Goal: Use online tool/utility: Utilize a website feature to perform a specific function

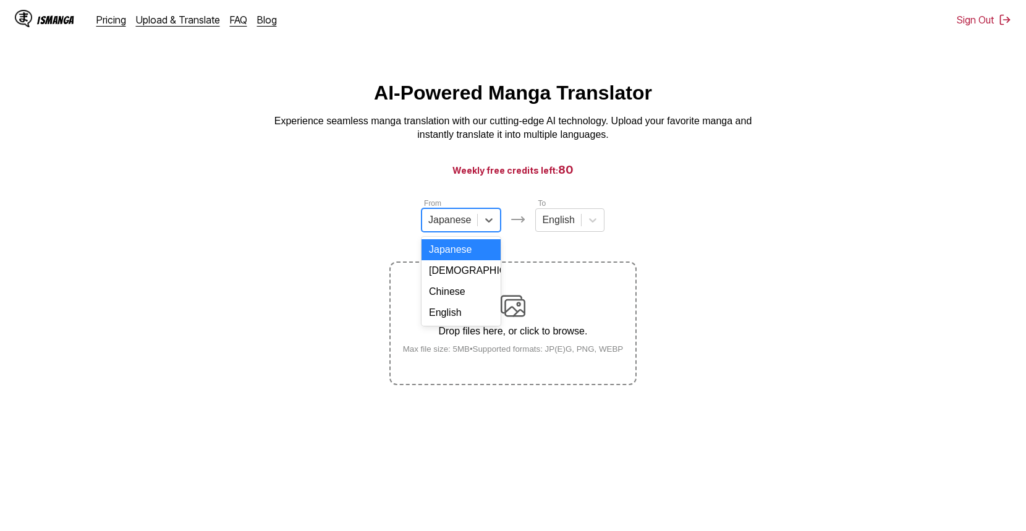
click at [454, 227] on div at bounding box center [449, 220] width 43 height 14
click at [453, 302] on div "Chinese" at bounding box center [461, 291] width 79 height 21
click at [569, 226] on div "English" at bounding box center [555, 220] width 45 height 19
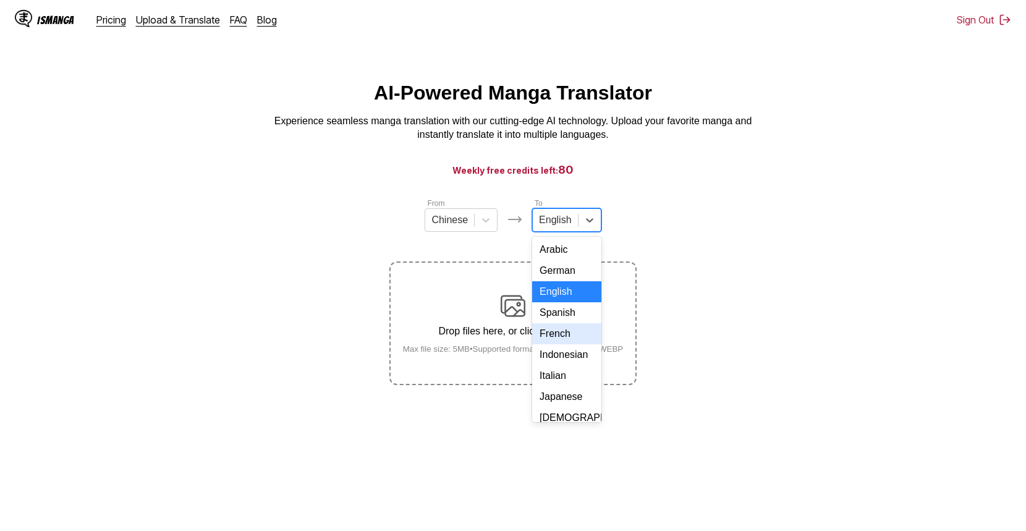
click at [556, 344] on div "French" at bounding box center [566, 333] width 69 height 21
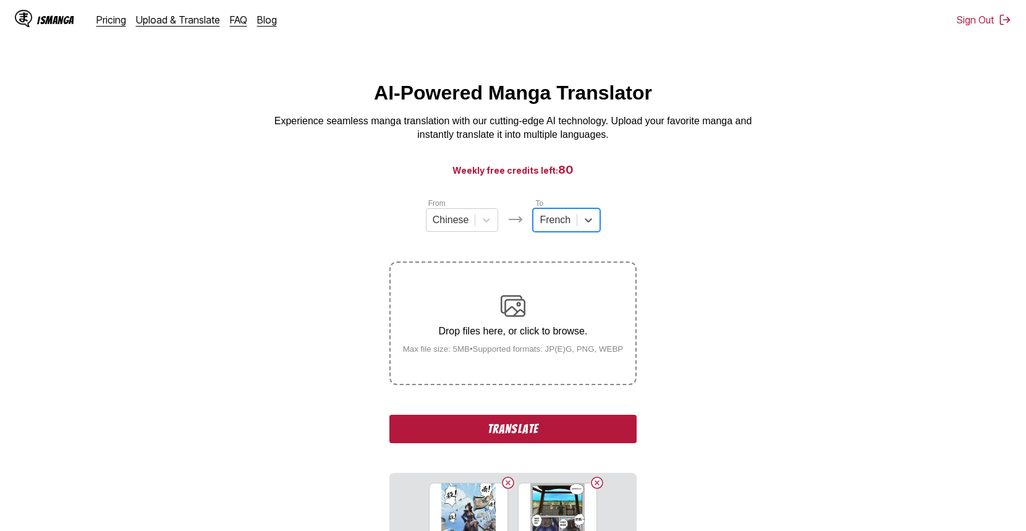
click at [524, 435] on button "Translate" at bounding box center [512, 429] width 247 height 28
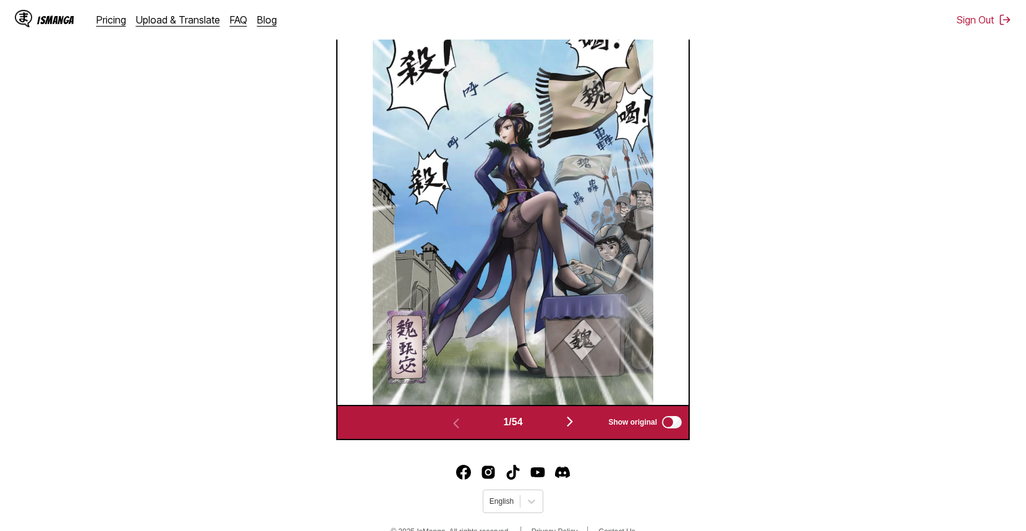
scroll to position [516, 0]
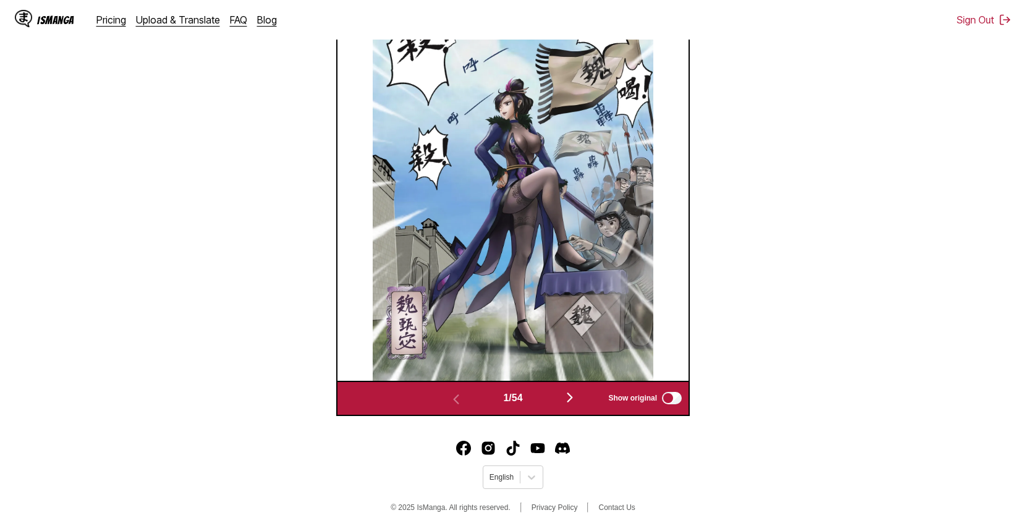
click at [572, 216] on img at bounding box center [513, 180] width 281 height 401
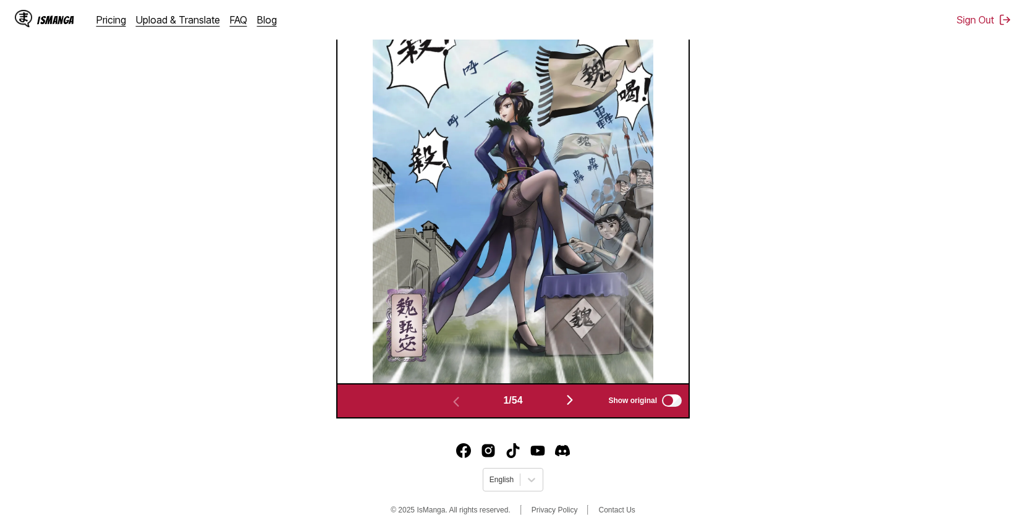
scroll to position [297, 0]
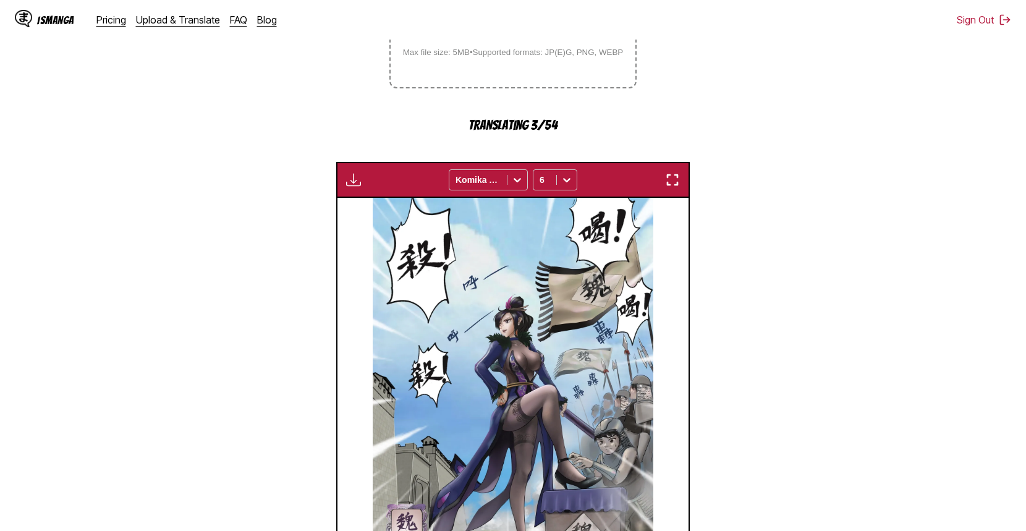
click at [557, 251] on img at bounding box center [513, 398] width 281 height 401
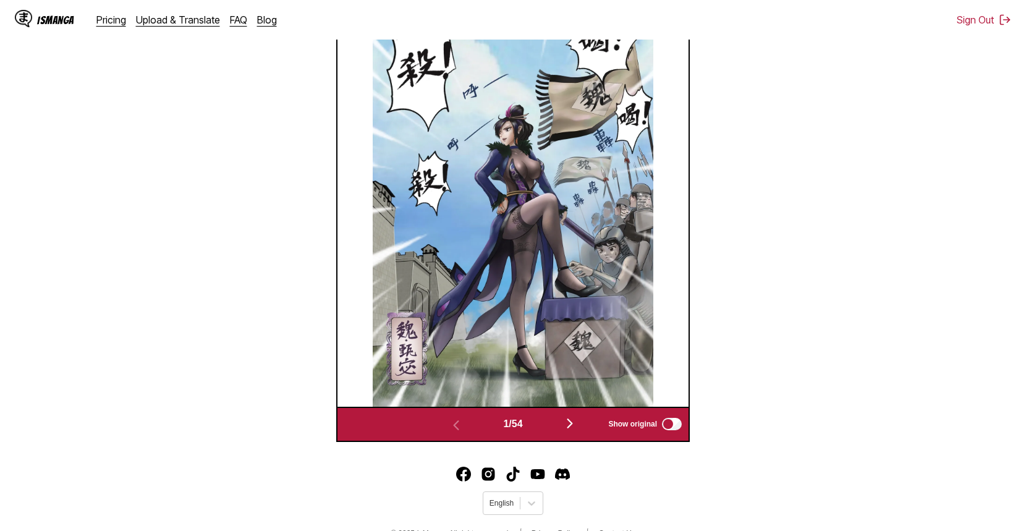
scroll to position [516, 0]
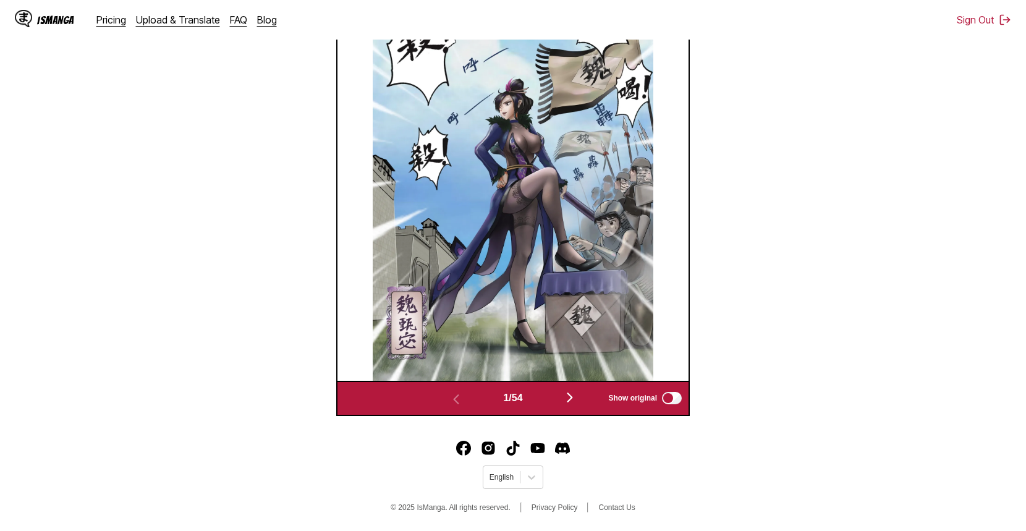
click at [572, 404] on img "button" at bounding box center [570, 397] width 15 height 15
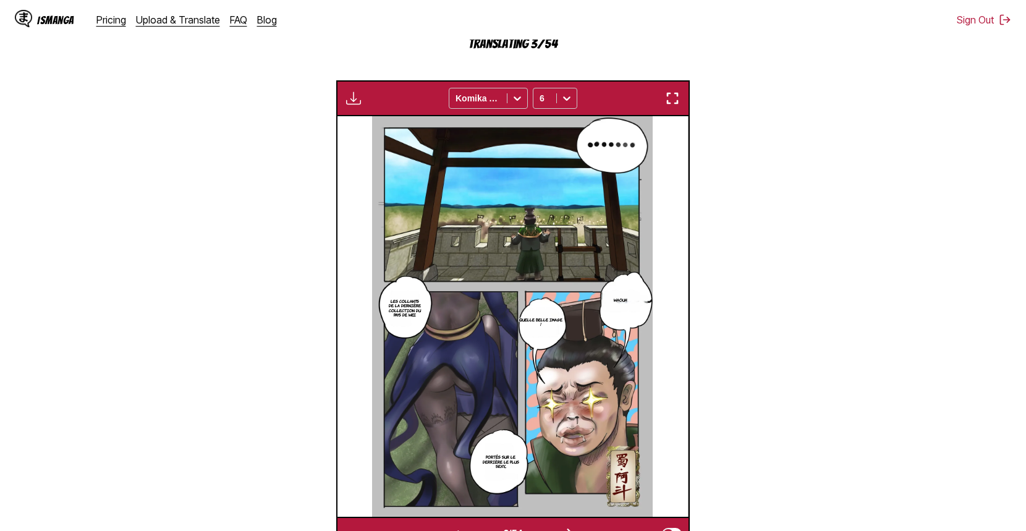
scroll to position [386, 0]
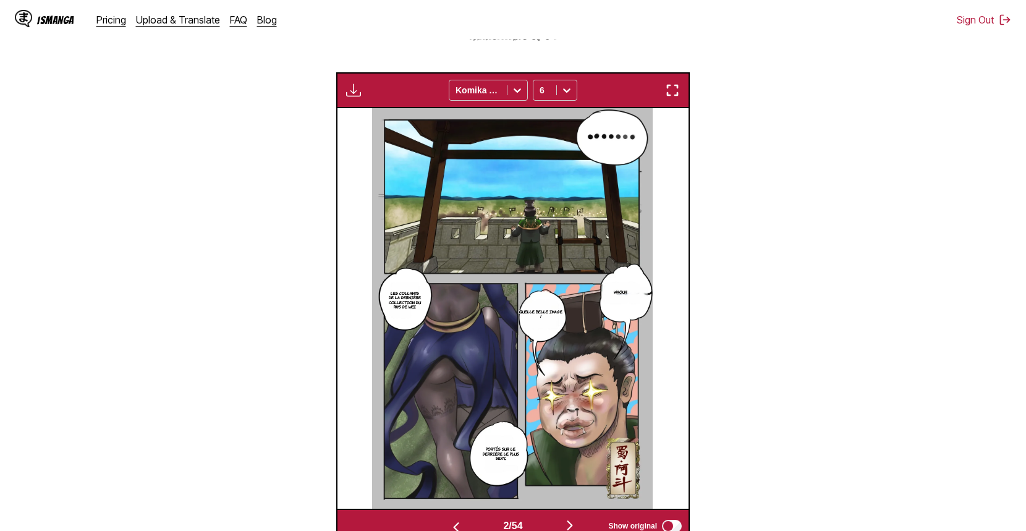
click at [571, 332] on img at bounding box center [512, 308] width 281 height 401
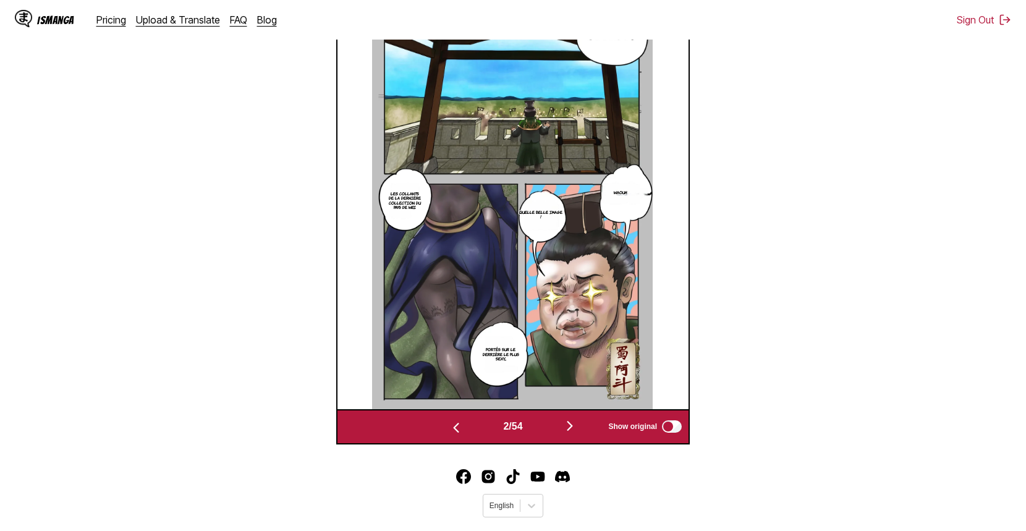
scroll to position [516, 0]
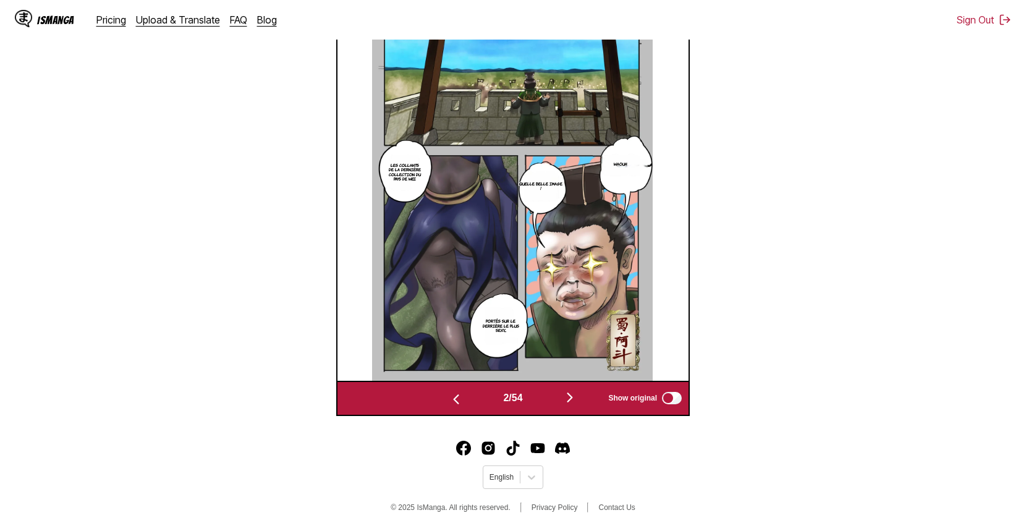
click at [569, 397] on img "button" at bounding box center [570, 397] width 15 height 15
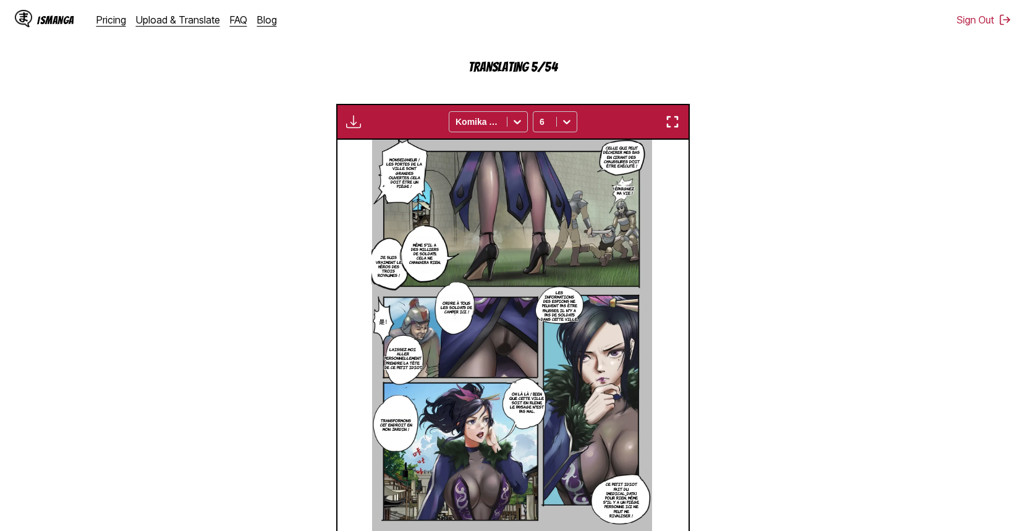
scroll to position [276, 0]
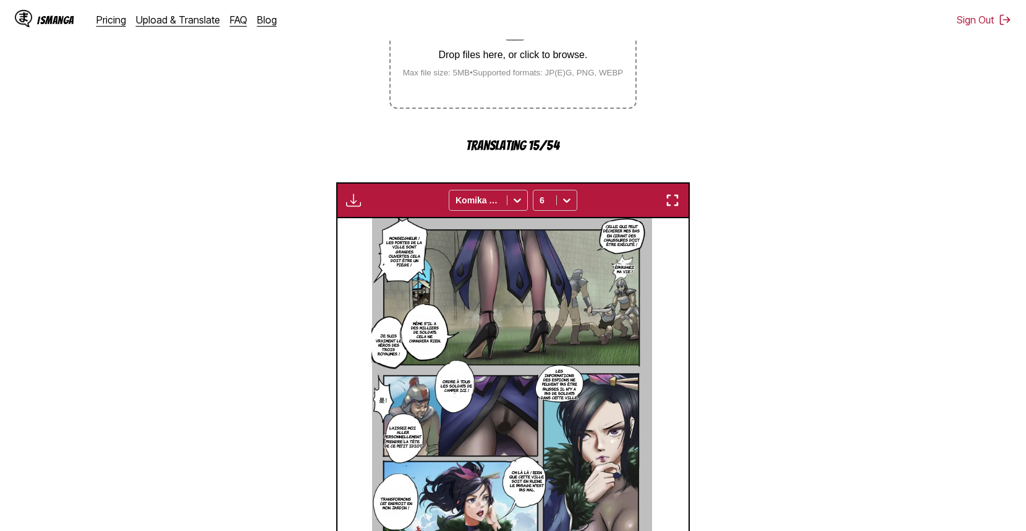
click at [360, 202] on button "button" at bounding box center [353, 200] width 22 height 16
